Goal: Transaction & Acquisition: Purchase product/service

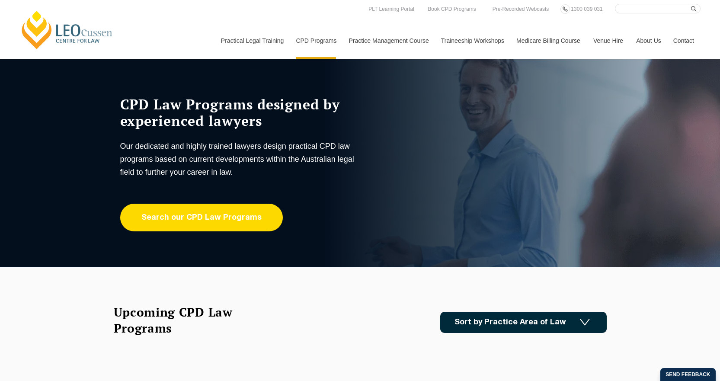
click at [256, 216] on link "Search our CPD Law Programs" at bounding box center [201, 218] width 163 height 28
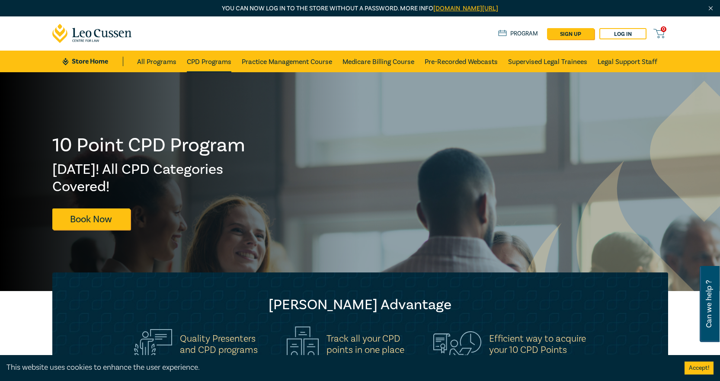
click at [199, 58] on link "CPD Programs" at bounding box center [209, 62] width 45 height 22
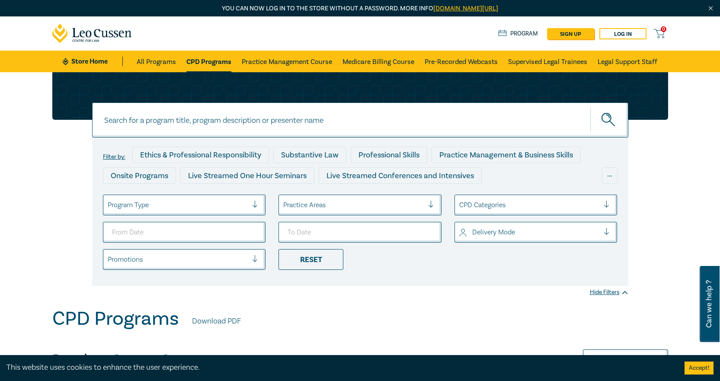
click at [358, 210] on div at bounding box center [353, 204] width 141 height 11
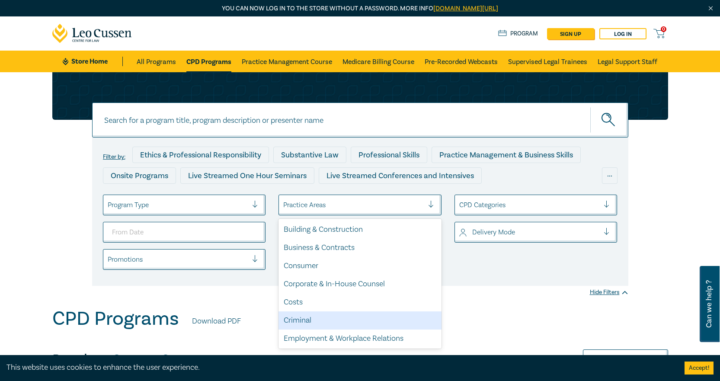
scroll to position [254, 0]
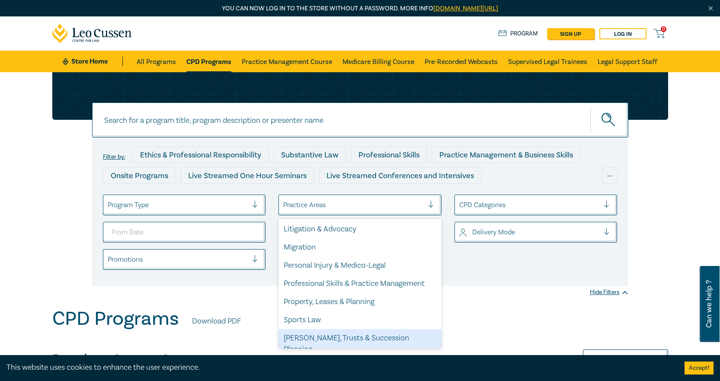
click at [342, 339] on div "[PERSON_NAME], Trusts & Succession Planning" at bounding box center [359, 343] width 163 height 29
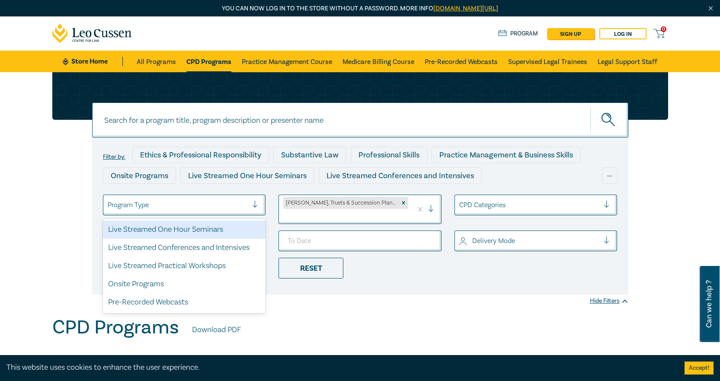
click at [230, 206] on div at bounding box center [178, 204] width 141 height 11
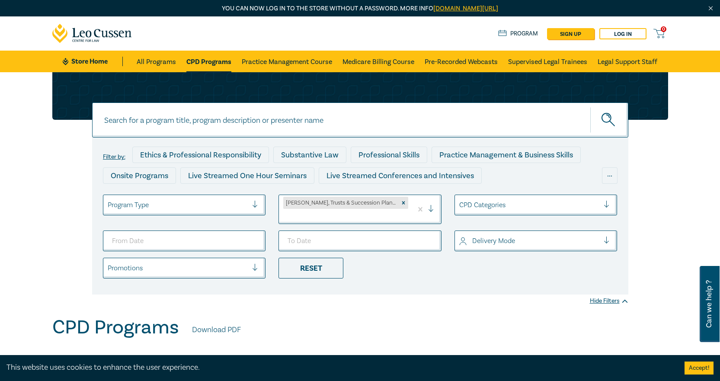
click at [329, 316] on div "CPD Programs Download PDF" at bounding box center [360, 329] width 616 height 27
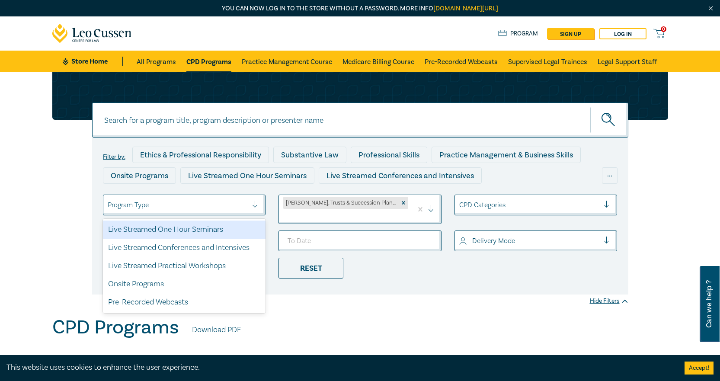
click at [235, 201] on div at bounding box center [178, 204] width 141 height 11
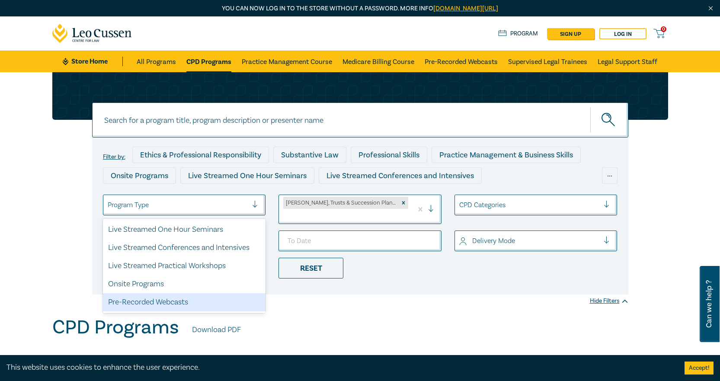
click at [153, 301] on div "Pre-Recorded Webcasts" at bounding box center [184, 302] width 163 height 18
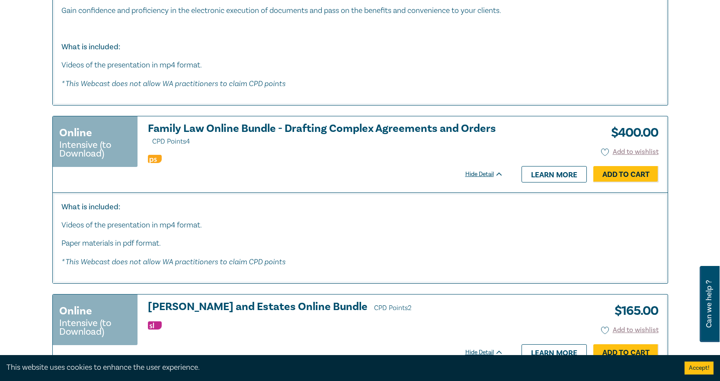
scroll to position [2162, 0]
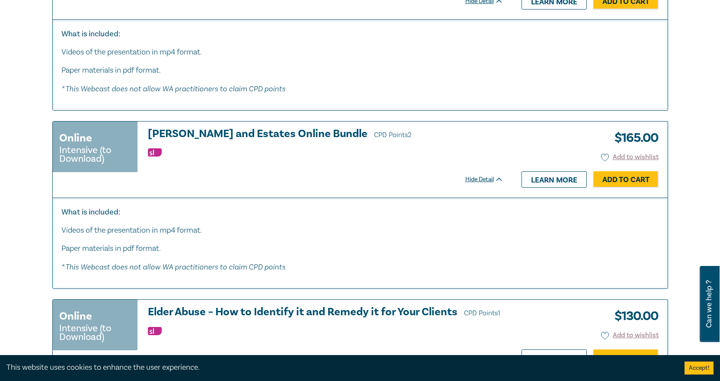
click at [244, 136] on h3 "Wills and Estates Online Bundle CPD Points 2" at bounding box center [325, 134] width 355 height 13
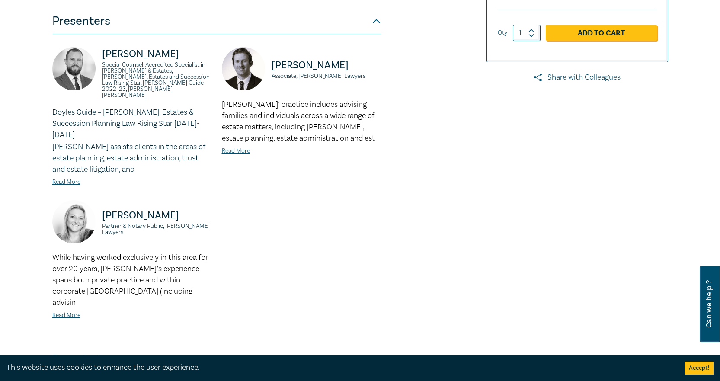
scroll to position [346, 0]
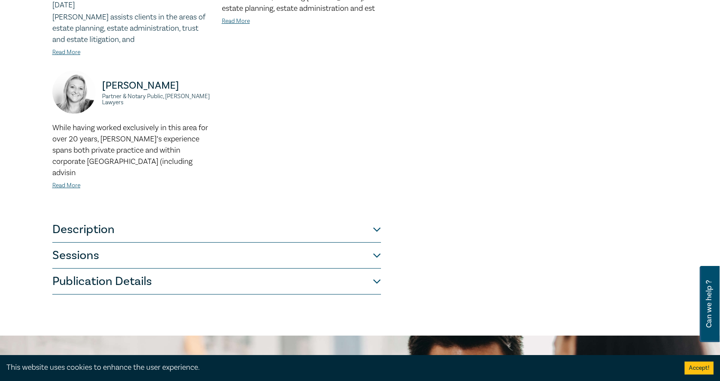
click at [159, 217] on button "Description" at bounding box center [216, 230] width 329 height 26
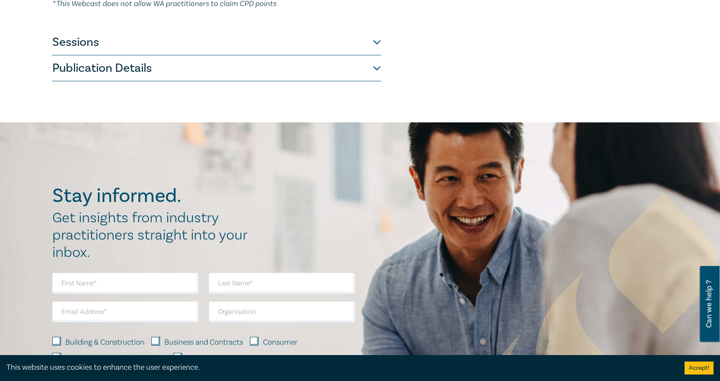
click at [93, 29] on button "Sessions" at bounding box center [216, 42] width 329 height 26
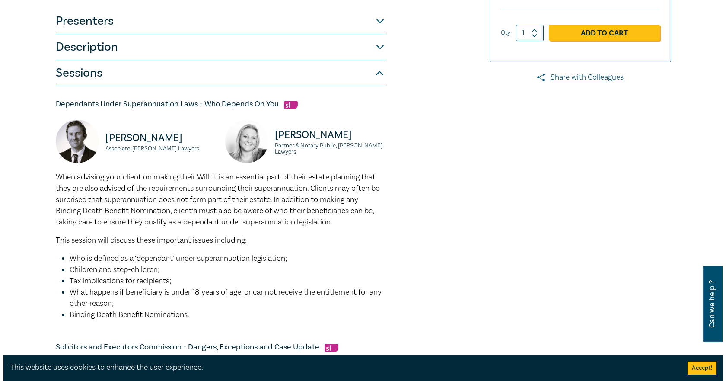
scroll to position [130, 0]
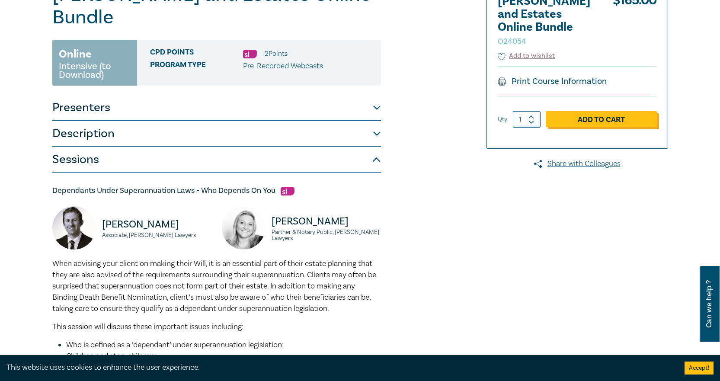
click at [582, 111] on link "Add to Cart" at bounding box center [601, 119] width 111 height 16
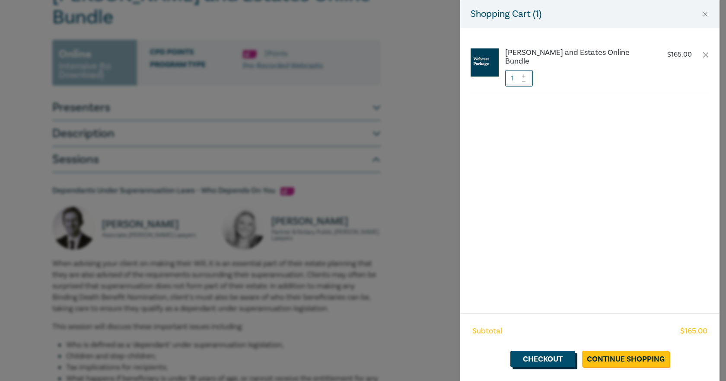
click at [563, 358] on link "Checkout" at bounding box center [543, 359] width 65 height 16
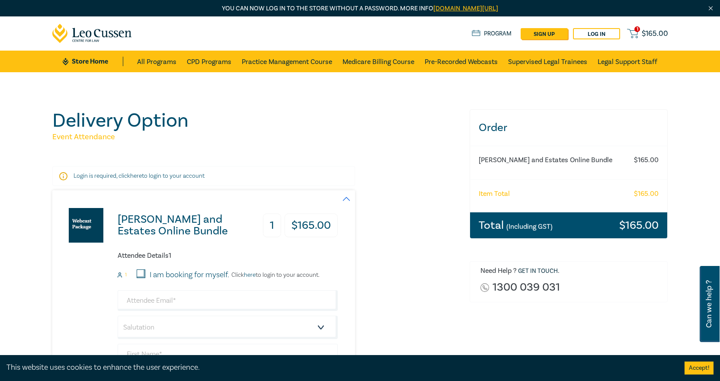
scroll to position [86, 0]
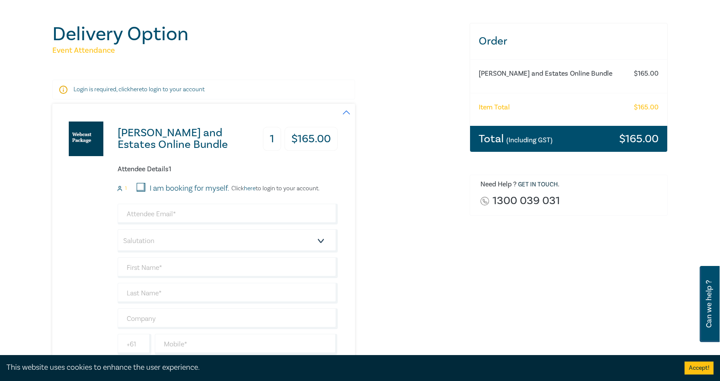
click at [142, 188] on input "I am booking for myself." at bounding box center [141, 187] width 9 height 9
checkbox input "true"
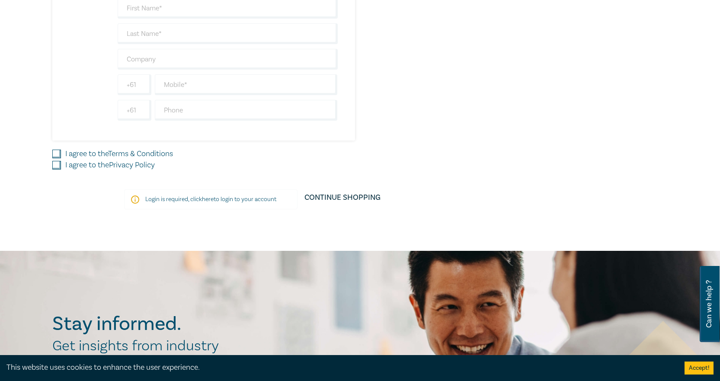
scroll to position [43, 0]
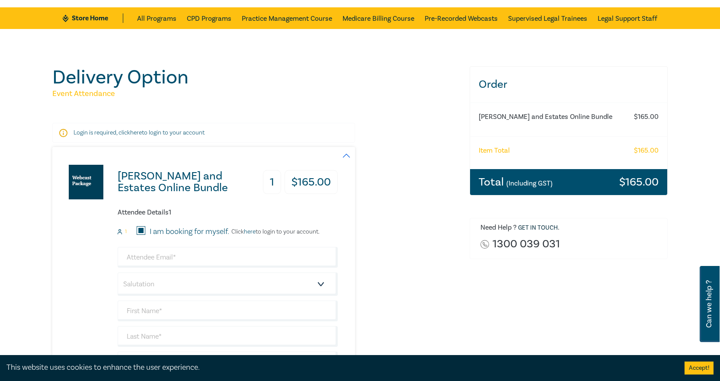
click at [165, 141] on div "Login is required, click here to login to your account" at bounding box center [203, 133] width 303 height 20
click at [115, 131] on p "Login is required, click here to login to your account" at bounding box center [204, 132] width 260 height 9
click at [61, 132] on icon at bounding box center [63, 133] width 8 height 8
click at [61, 133] on icon at bounding box center [63, 133] width 8 height 8
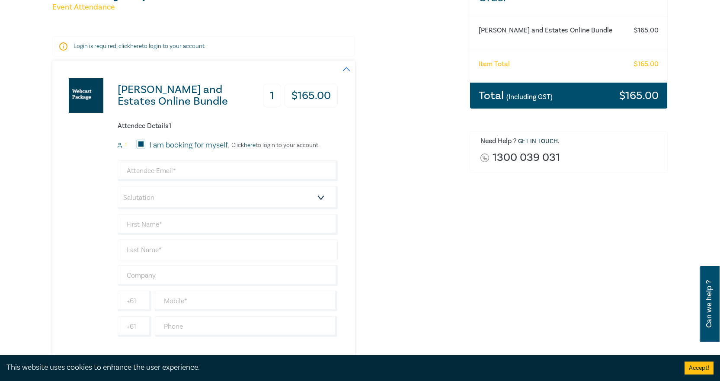
scroll to position [173, 0]
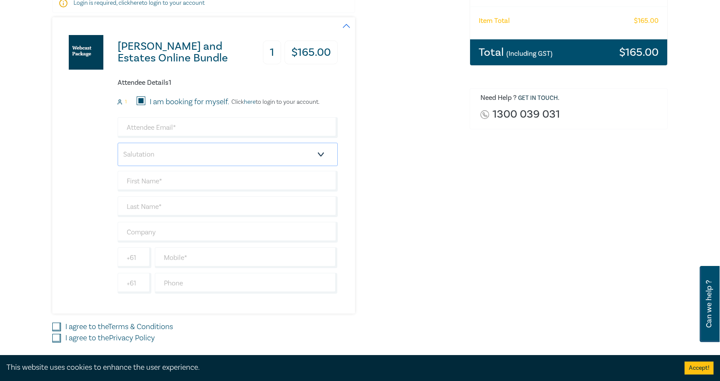
click at [224, 153] on select "Salutation Mr. Mrs. Ms. Miss Dr. Prof. Other" at bounding box center [228, 154] width 220 height 23
click at [224, 135] on input "email" at bounding box center [228, 127] width 220 height 21
type input "ljudd@leocussen.edu.au"
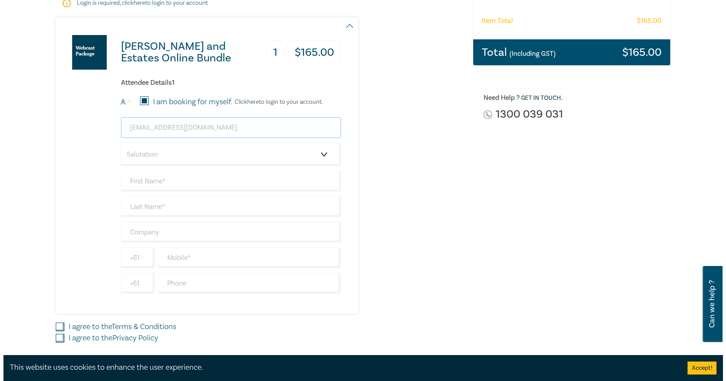
scroll to position [0, 0]
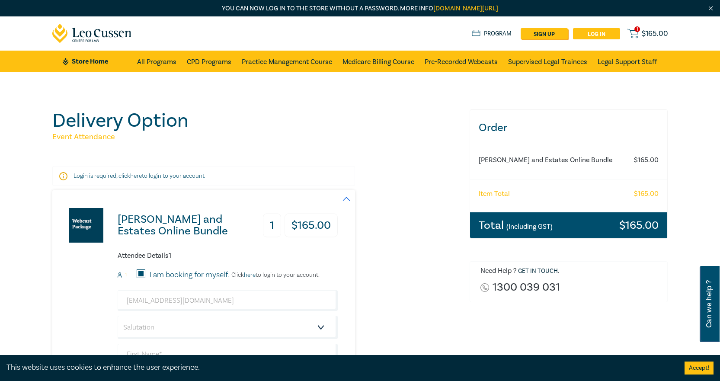
click at [581, 32] on link "Log in" at bounding box center [596, 33] width 47 height 11
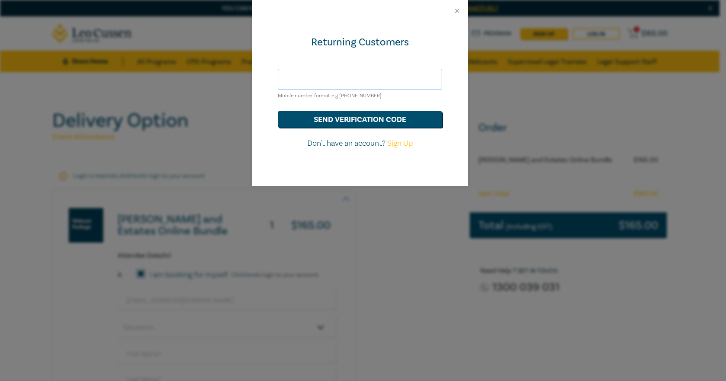
click at [403, 80] on input "text" at bounding box center [360, 79] width 164 height 21
type input "ljudd@leocussen.edu.au"
click at [375, 115] on button "send verification code" at bounding box center [360, 119] width 164 height 16
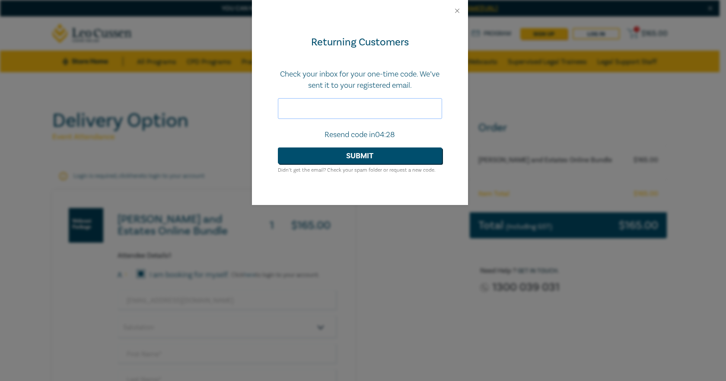
click at [357, 109] on input "text" at bounding box center [360, 108] width 164 height 21
paste input "041778"
type input "041778"
click at [359, 150] on button "Submit" at bounding box center [360, 155] width 164 height 16
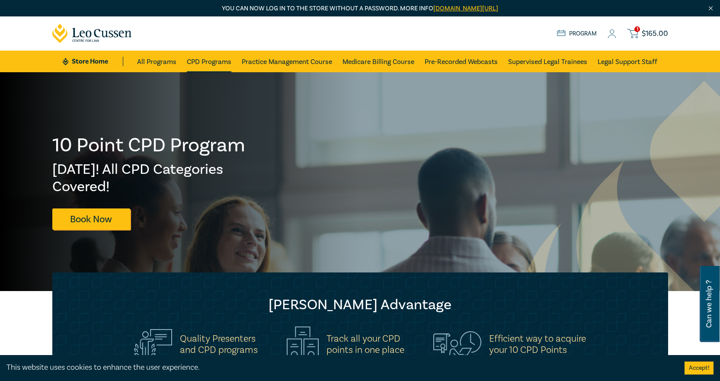
click at [209, 65] on link "CPD Programs" at bounding box center [209, 62] width 45 height 22
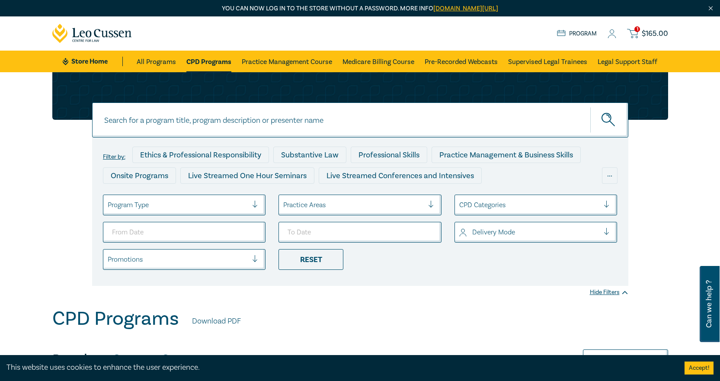
click at [647, 34] on span "$ 165.00" at bounding box center [655, 34] width 26 height 10
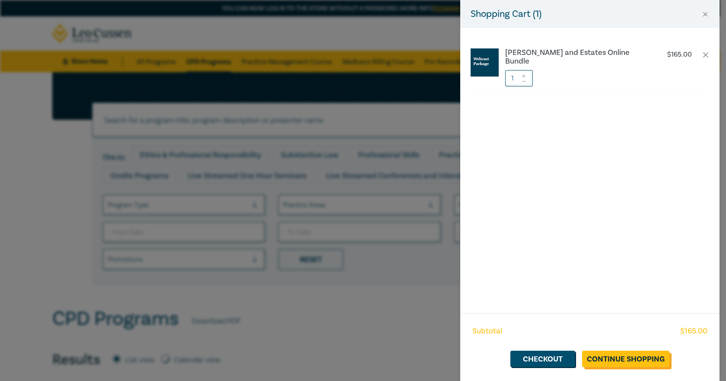
click at [628, 366] on link "Continue Shopping" at bounding box center [625, 359] width 87 height 16
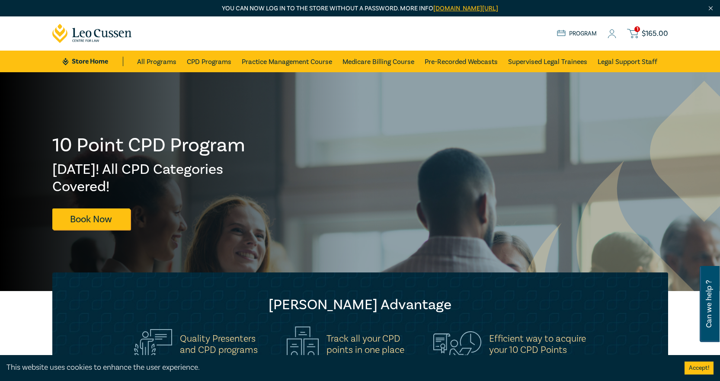
click at [659, 37] on span "$ 165.00" at bounding box center [655, 34] width 26 height 10
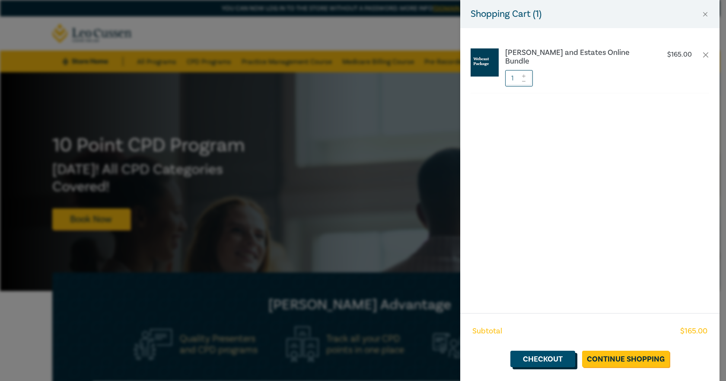
click at [553, 364] on link "Checkout" at bounding box center [543, 359] width 65 height 16
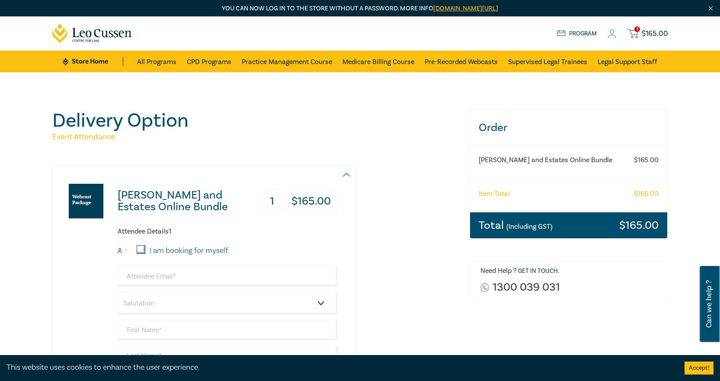
click at [135, 252] on div "I am booking for myself." at bounding box center [178, 250] width 102 height 11
click at [140, 251] on input "I am booking for myself." at bounding box center [141, 249] width 9 height 9
checkbox input "true"
type input "ljudd@leocussen.edu.au"
type input "Luke"
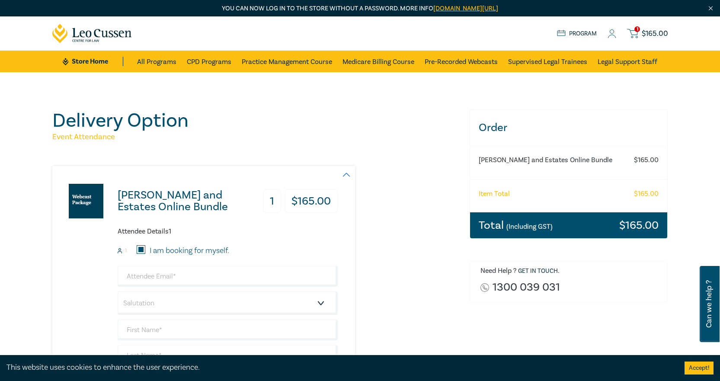
type input "Judd"
type input "0468311182"
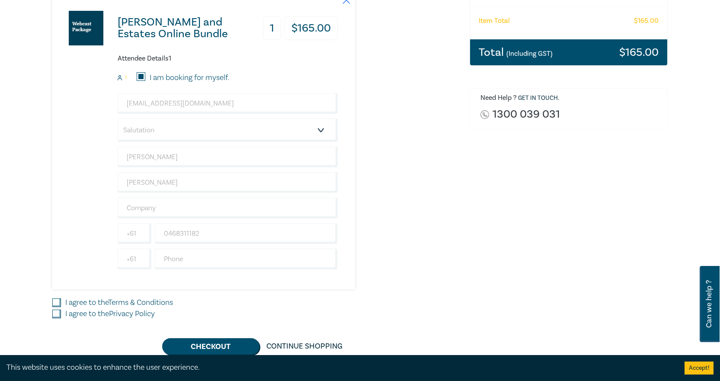
scroll to position [303, 0]
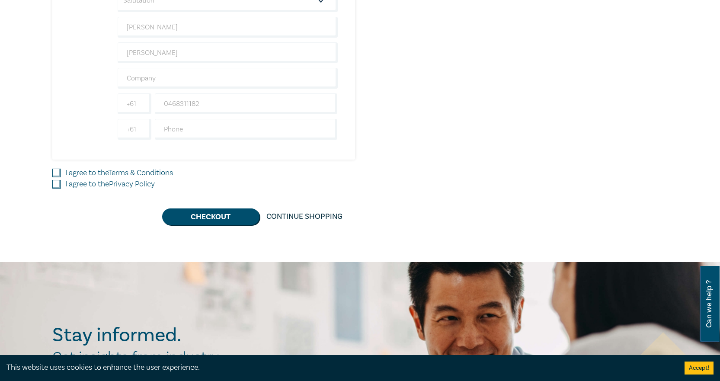
click at [77, 176] on label "I agree to the Terms & Conditions" at bounding box center [119, 172] width 108 height 11
click at [61, 176] on input "I agree to the Terms & Conditions" at bounding box center [56, 173] width 9 height 9
checkbox input "true"
click at [76, 182] on label "I agree to the Privacy Policy" at bounding box center [109, 184] width 89 height 11
click at [61, 182] on input "I agree to the Privacy Policy" at bounding box center [56, 184] width 9 height 9
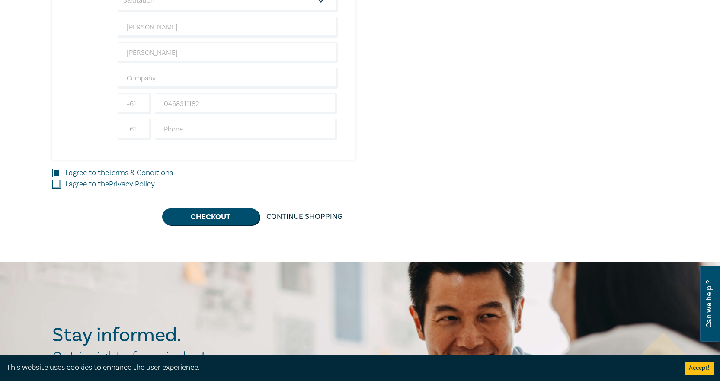
checkbox input "true"
click at [231, 215] on button "Checkout" at bounding box center [210, 216] width 97 height 16
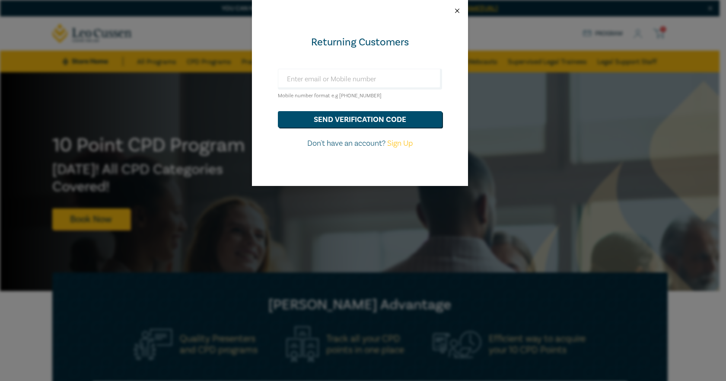
click at [454, 9] on button "Close" at bounding box center [458, 11] width 8 height 8
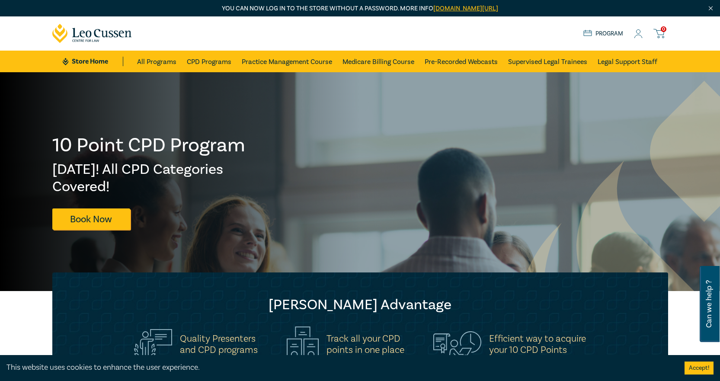
click at [589, 34] on icon at bounding box center [587, 33] width 9 height 7
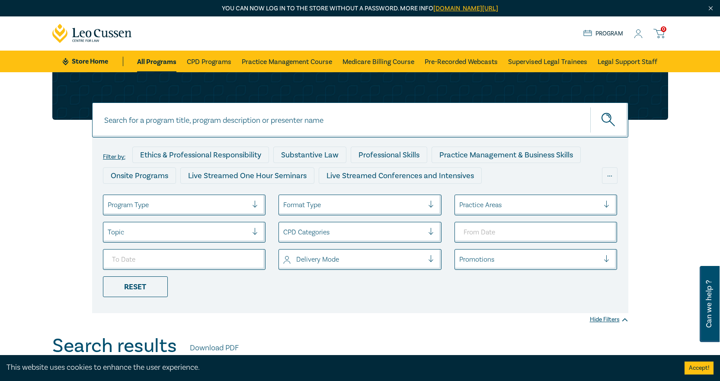
click at [656, 30] on icon at bounding box center [659, 32] width 10 height 6
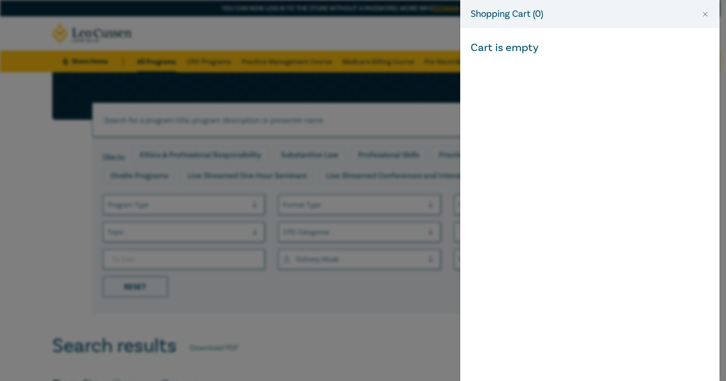
click at [712, 12] on div "Shopping Cart ( 0 )" at bounding box center [589, 14] width 259 height 28
click at [709, 14] on div "Shopping Cart ( 0 )" at bounding box center [589, 14] width 259 height 28
click at [703, 14] on button "Close" at bounding box center [706, 14] width 8 height 8
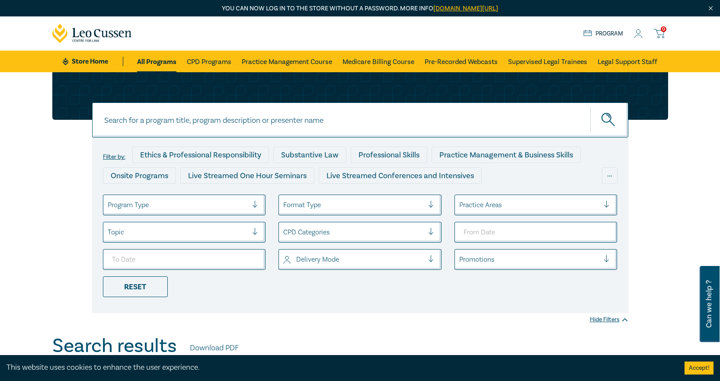
click at [639, 28] on div "Store Home About us Program 0" at bounding box center [625, 33] width 85 height 11
click at [639, 33] on circle at bounding box center [638, 32] width 4 height 4
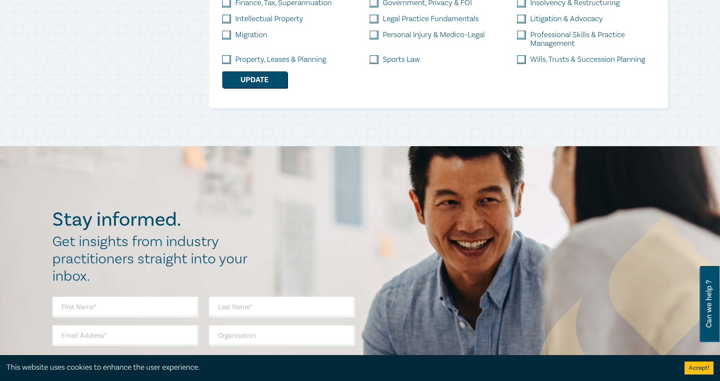
scroll to position [130, 0]
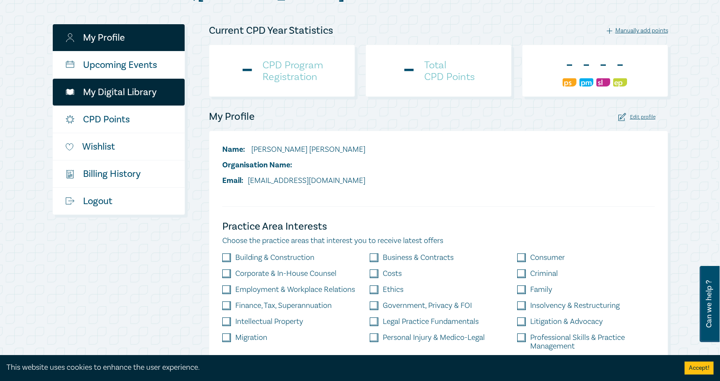
click at [124, 94] on link "My Digital Library" at bounding box center [119, 92] width 132 height 27
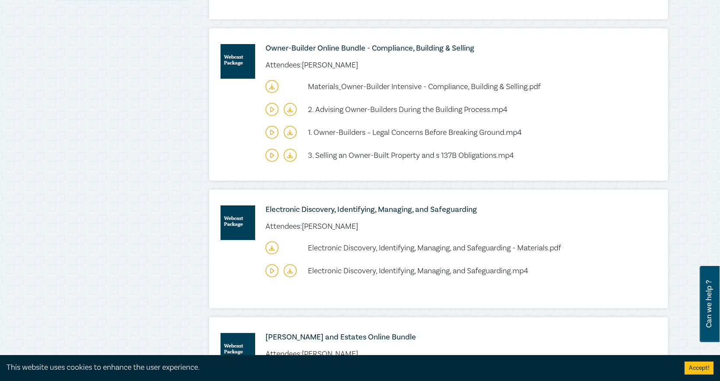
scroll to position [562, 0]
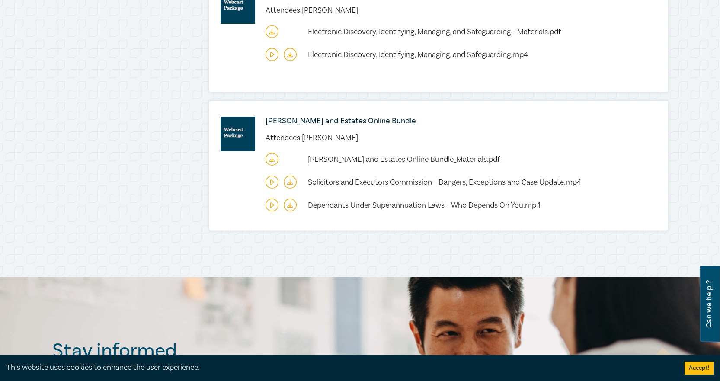
click at [270, 155] on icon at bounding box center [271, 159] width 13 height 13
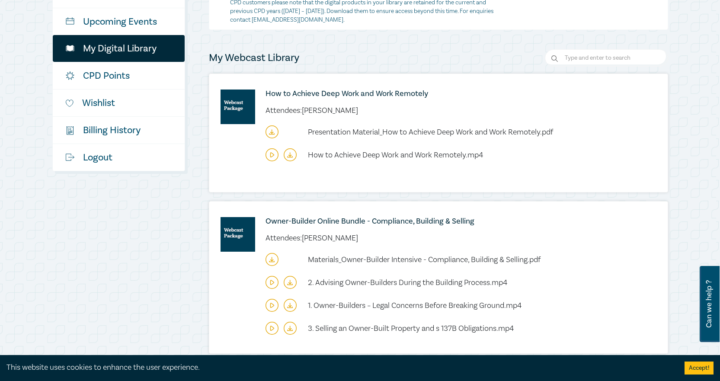
scroll to position [0, 0]
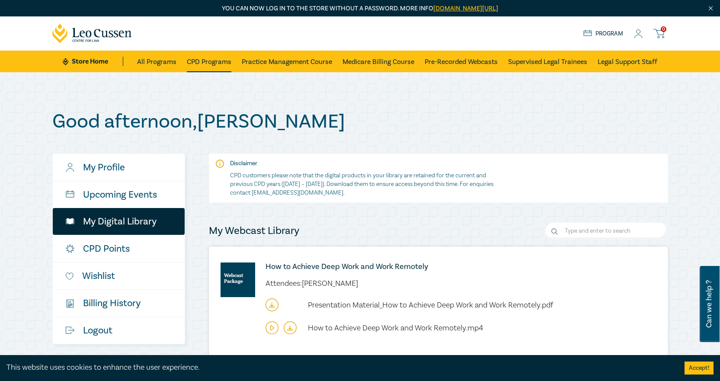
click at [210, 62] on link "CPD Programs" at bounding box center [209, 62] width 45 height 22
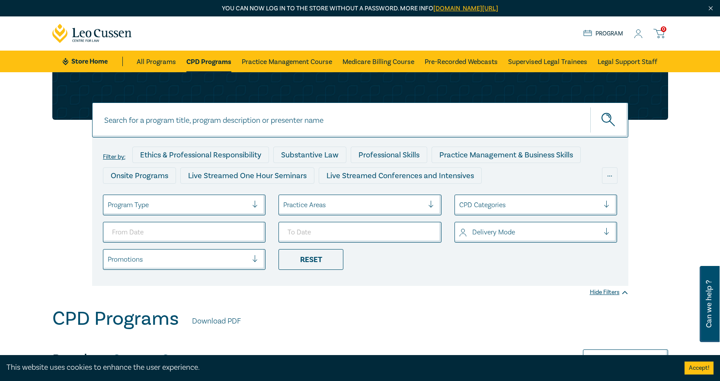
click at [329, 206] on div at bounding box center [353, 204] width 141 height 11
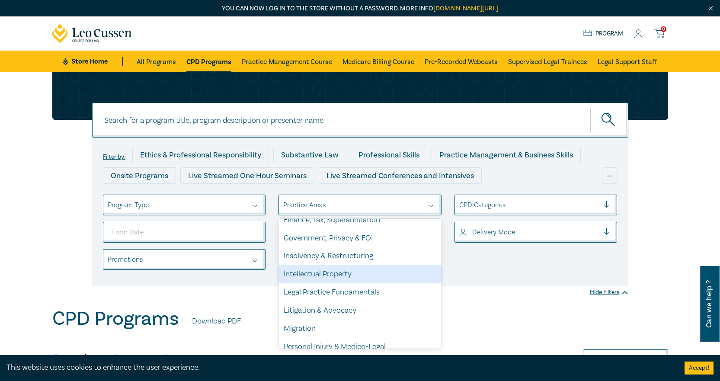
scroll to position [254, 0]
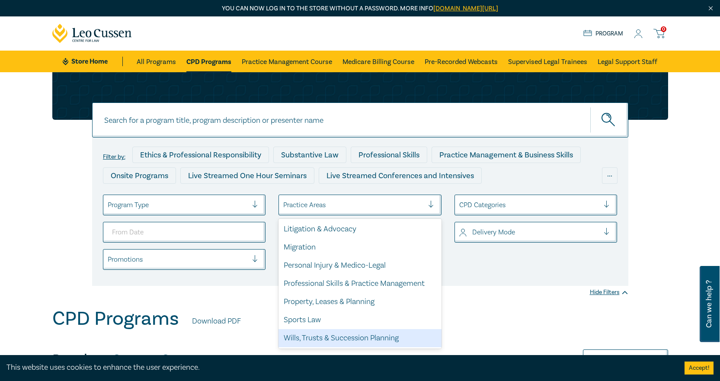
click at [319, 336] on div "Wills, Trusts & Succession Planning" at bounding box center [359, 338] width 163 height 18
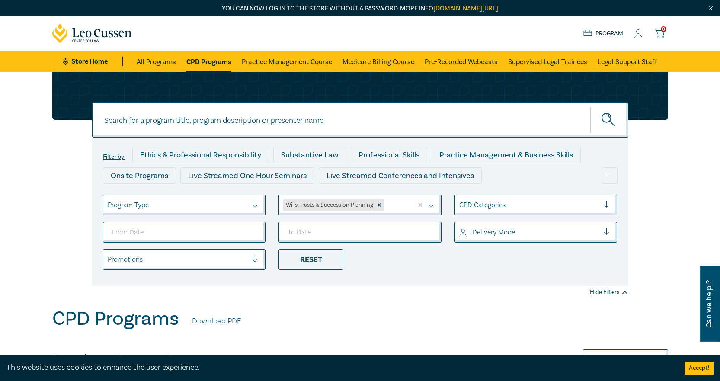
click at [213, 205] on div at bounding box center [178, 204] width 141 height 11
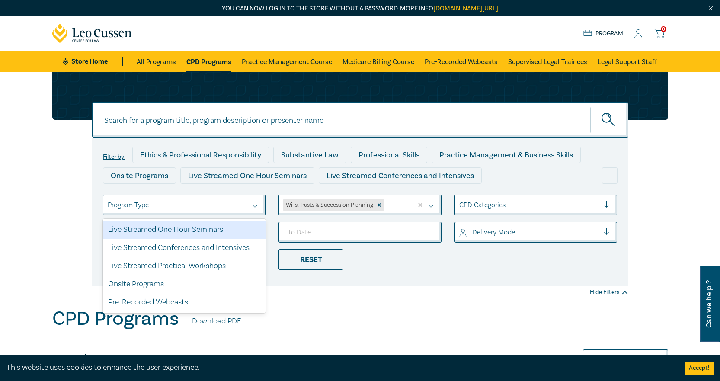
click at [213, 205] on div at bounding box center [178, 204] width 141 height 11
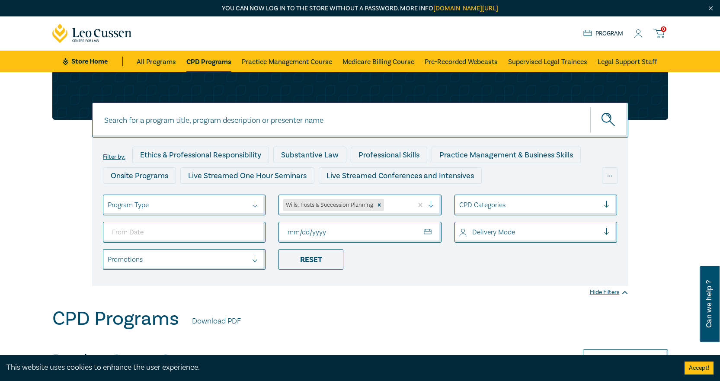
click at [470, 203] on div at bounding box center [529, 204] width 141 height 11
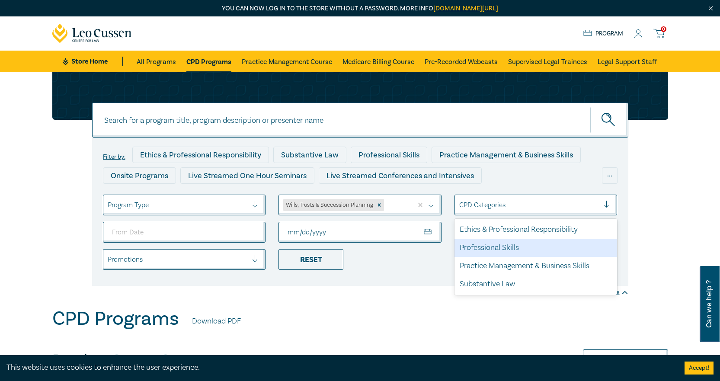
click at [483, 248] on div "Professional Skills" at bounding box center [535, 248] width 163 height 18
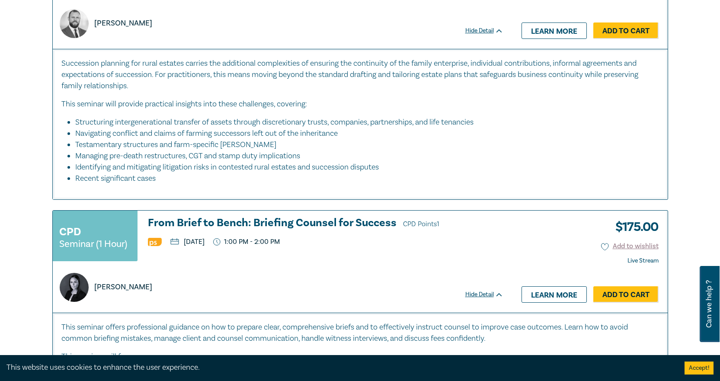
scroll to position [1038, 0]
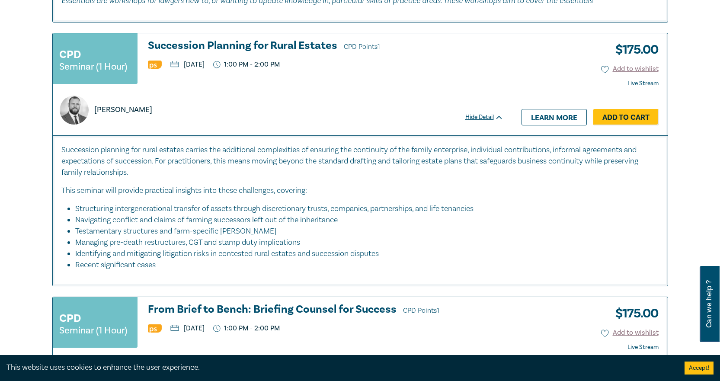
click at [270, 45] on h3 "Succession Planning for Rural Estates CPD Points 1" at bounding box center [325, 46] width 355 height 13
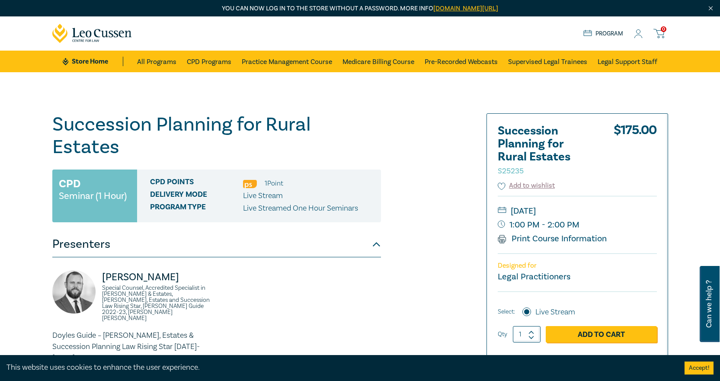
scroll to position [173, 0]
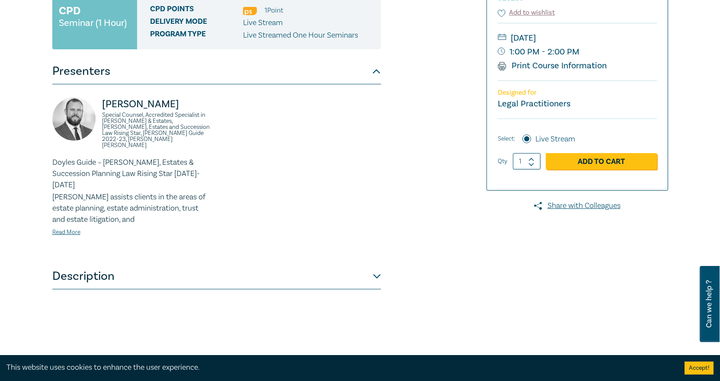
click at [97, 263] on button "Description" at bounding box center [216, 276] width 329 height 26
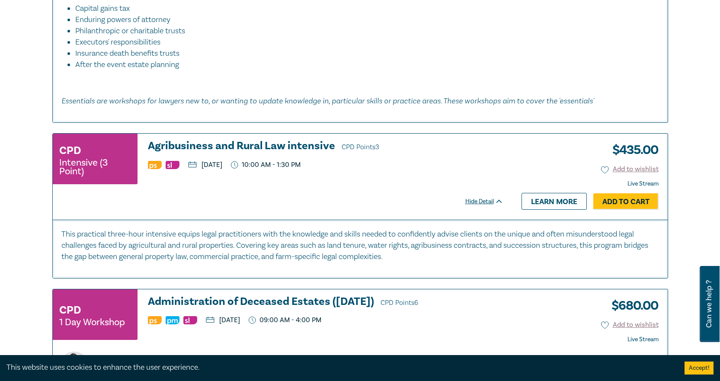
scroll to position [1946, 0]
